Goal: Task Accomplishment & Management: Manage account settings

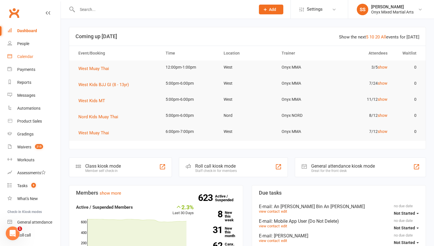
click at [26, 60] on link "Calendar" at bounding box center [33, 56] width 53 height 13
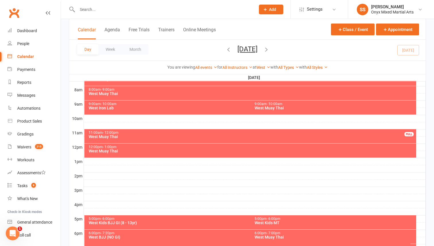
scroll to position [153, 0]
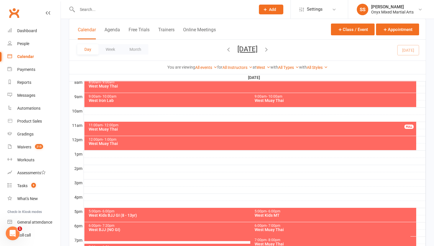
click at [171, 125] on div "11:00am - 12:00pm" at bounding box center [251, 125] width 327 height 4
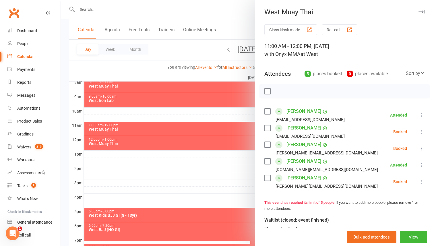
click at [170, 129] on div at bounding box center [247, 123] width 373 height 246
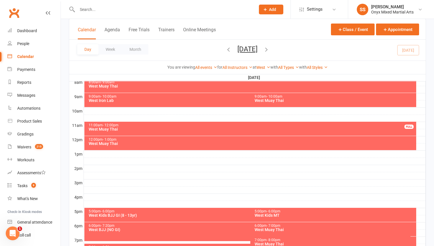
click at [147, 130] on div "West Muay Thai" at bounding box center [251, 129] width 327 height 4
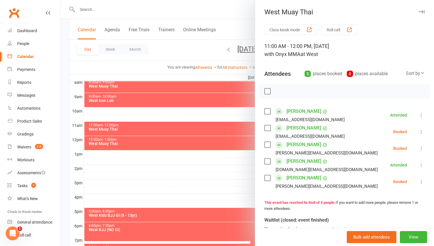
click at [421, 131] on icon at bounding box center [421, 132] width 6 height 6
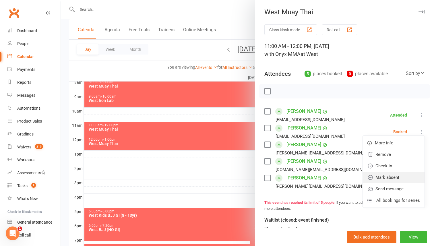
click at [400, 176] on link "Mark absent" at bounding box center [394, 177] width 62 height 11
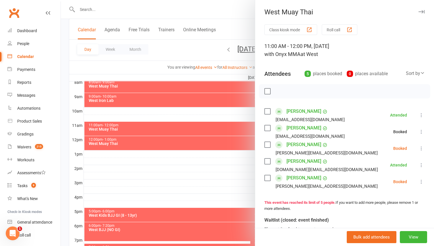
click at [421, 179] on icon at bounding box center [421, 182] width 6 height 6
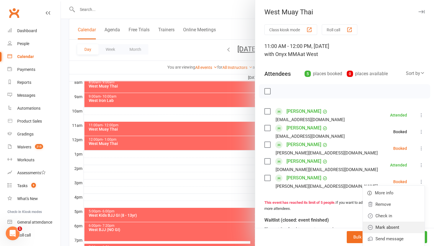
click at [404, 225] on link "Mark absent" at bounding box center [394, 227] width 62 height 11
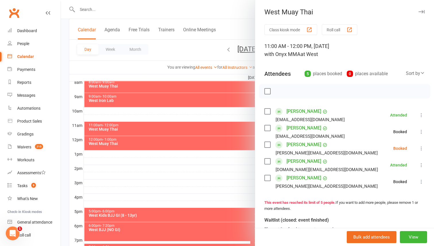
click at [422, 148] on icon at bounding box center [421, 149] width 6 height 6
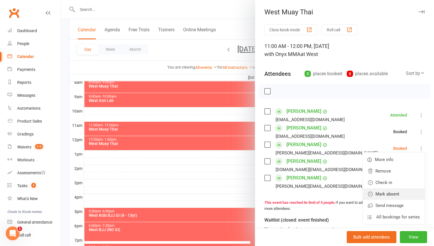
click at [406, 197] on link "Mark absent" at bounding box center [394, 193] width 62 height 11
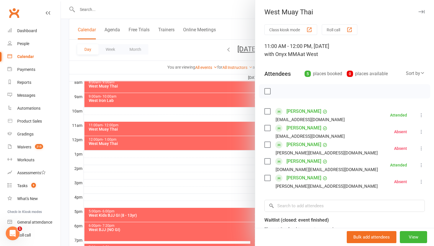
click at [177, 142] on div at bounding box center [247, 123] width 373 height 246
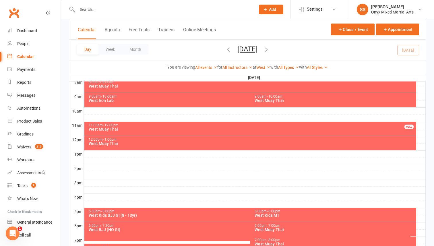
click at [177, 142] on div "West Muay Thai" at bounding box center [251, 144] width 327 height 4
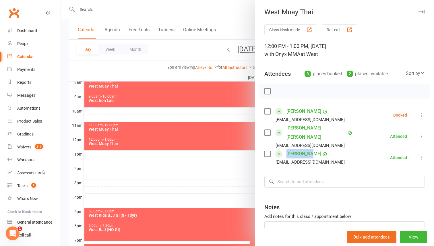
click at [422, 113] on icon at bounding box center [421, 115] width 6 height 6
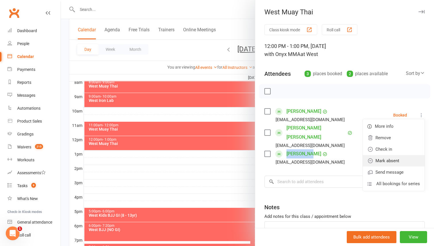
click at [401, 158] on link "Mark absent" at bounding box center [394, 160] width 62 height 11
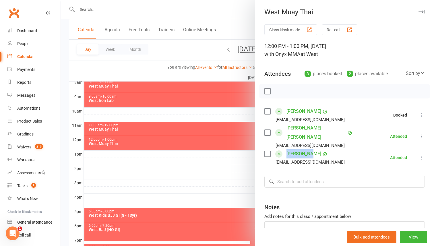
click at [163, 119] on div at bounding box center [247, 123] width 373 height 246
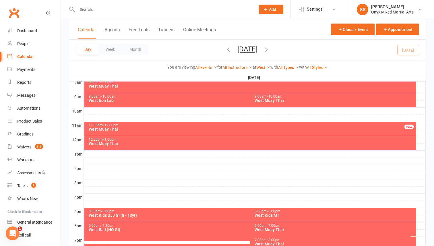
click at [164, 129] on div "West Muay Thai" at bounding box center [251, 129] width 327 height 4
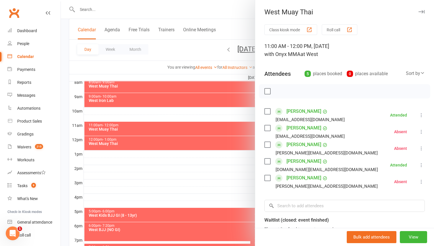
click at [164, 129] on div at bounding box center [247, 123] width 373 height 246
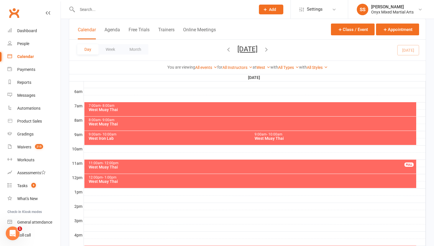
scroll to position [113, 0]
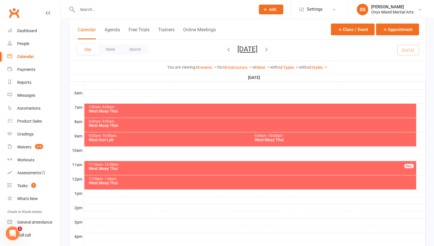
click at [160, 139] on div "West Iron Lab" at bounding box center [248, 140] width 321 height 4
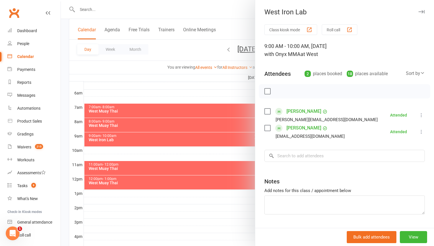
click at [160, 139] on div at bounding box center [247, 123] width 373 height 246
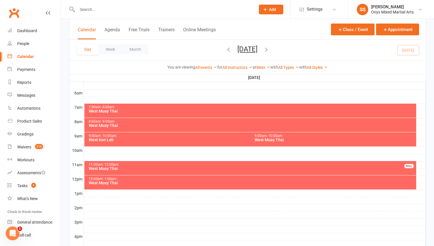
click at [307, 142] on div "9:00am - 10:00am West Muay Thai" at bounding box center [333, 139] width 166 height 14
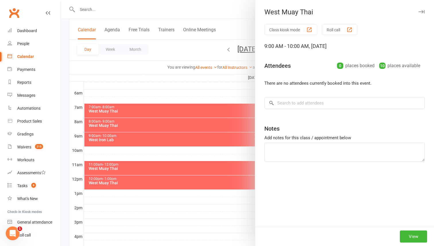
click at [199, 117] on div at bounding box center [247, 123] width 373 height 246
